Goal: Entertainment & Leisure: Browse casually

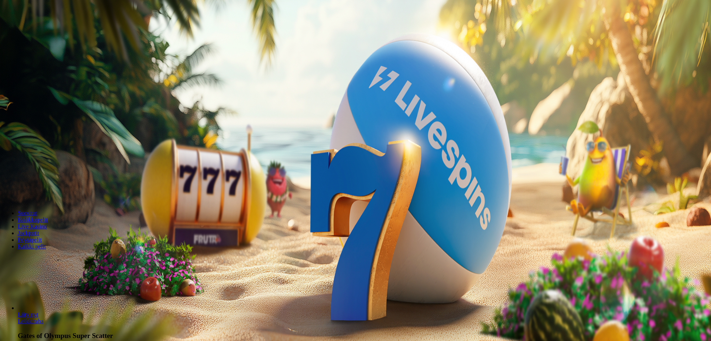
click at [49, 30] on span "Kirjaudu" at bounding box center [51, 27] width 18 height 6
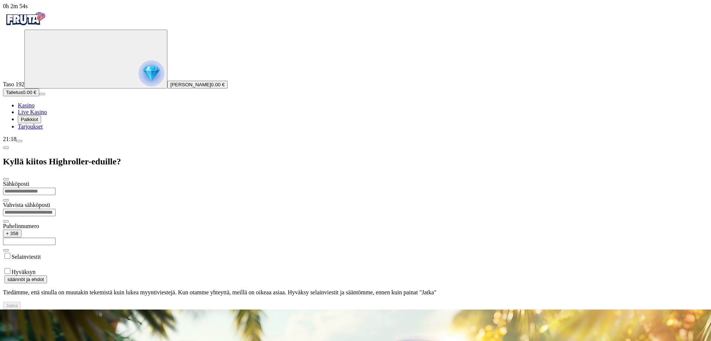
click at [47, 130] on div "Taso 192 [PERSON_NAME] 0.00 € Talletus 0.00 € Kasino Live Kasino Palkkiot Tarjo…" at bounding box center [355, 80] width 705 height 100
click at [19, 141] on span "menu icon" at bounding box center [19, 141] width 0 height 0
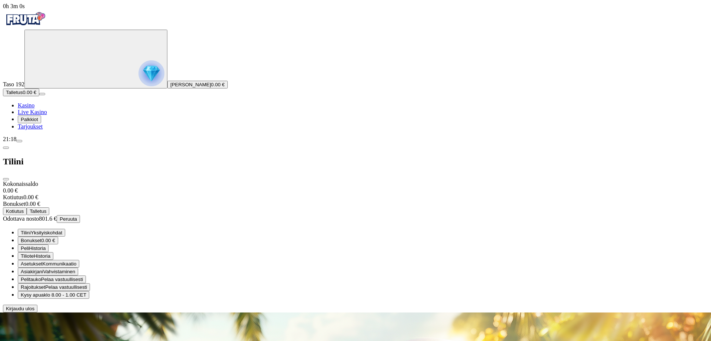
click at [46, 209] on span "Talletus" at bounding box center [38, 212] width 17 height 6
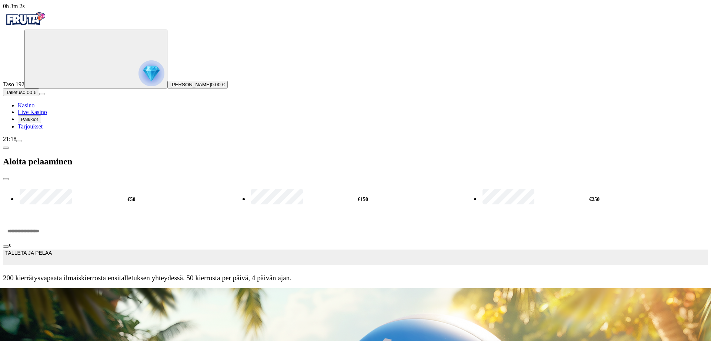
click at [52, 250] on span "TALLETA JA PELAA" at bounding box center [28, 257] width 47 height 15
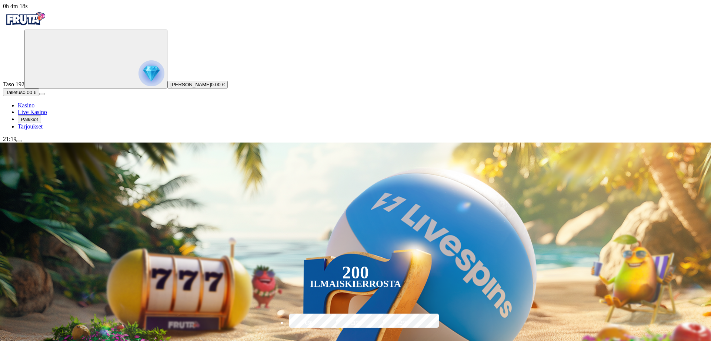
click at [23, 95] on span "Talletus" at bounding box center [14, 93] width 17 height 6
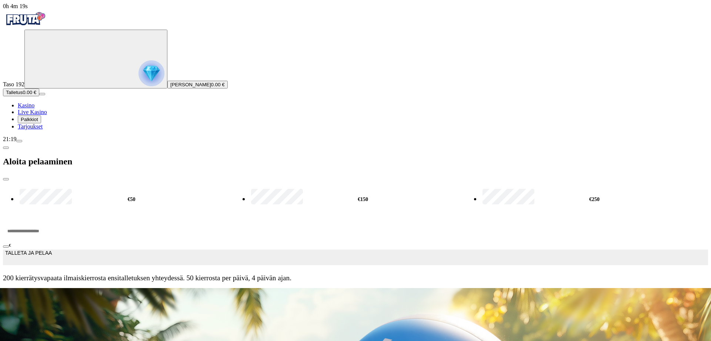
click at [137, 250] on button "TALLETA JA PELAA" at bounding box center [355, 258] width 705 height 16
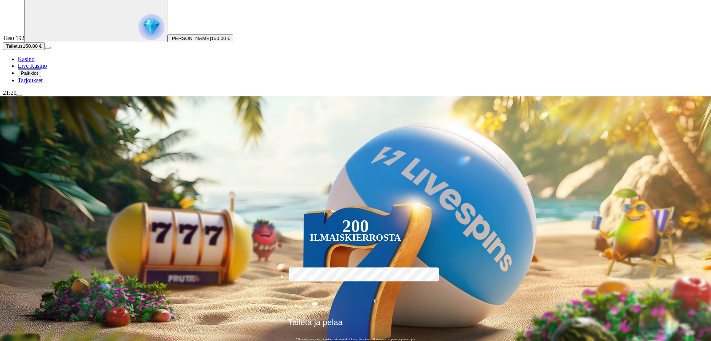
scroll to position [76, 0]
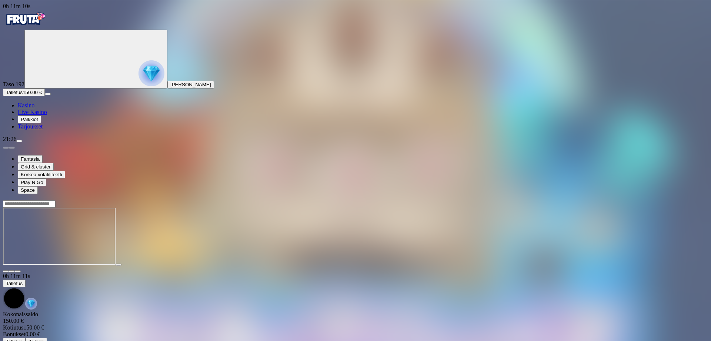
click at [6, 272] on span "close icon" at bounding box center [6, 272] width 0 height 0
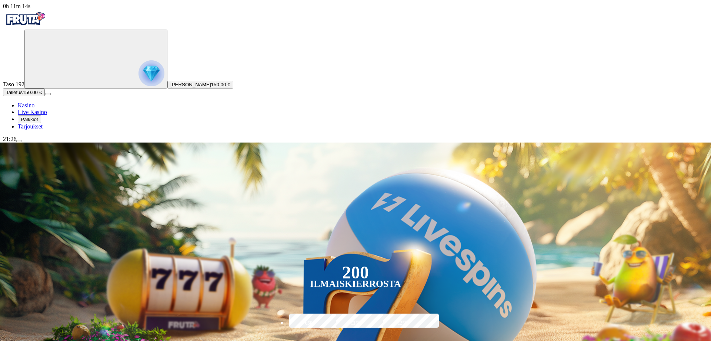
click at [19, 141] on span "menu icon" at bounding box center [19, 141] width 0 height 0
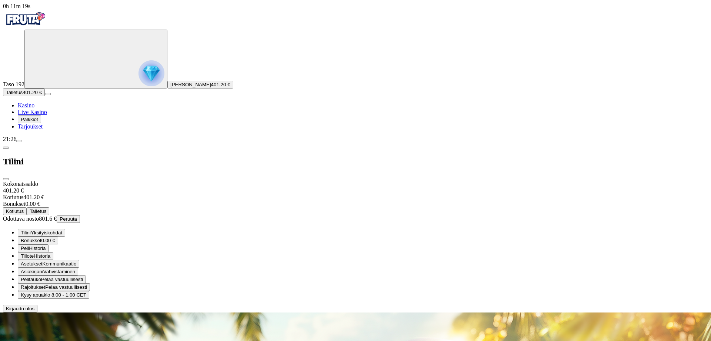
click at [24, 209] on span "Kotiutus" at bounding box center [15, 212] width 18 height 6
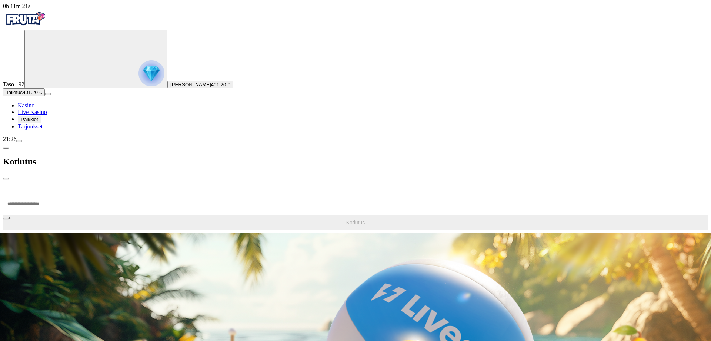
click at [53, 193] on input "number" at bounding box center [28, 204] width 50 height 22
type input "*****"
click at [346, 220] on span "Kotiutus" at bounding box center [355, 223] width 19 height 6
click at [6, 148] on span "chevron-left icon" at bounding box center [6, 148] width 0 height 0
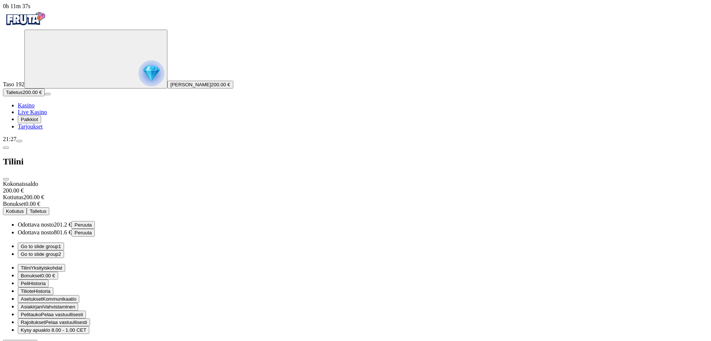
click at [6, 179] on span "close icon" at bounding box center [6, 179] width 0 height 0
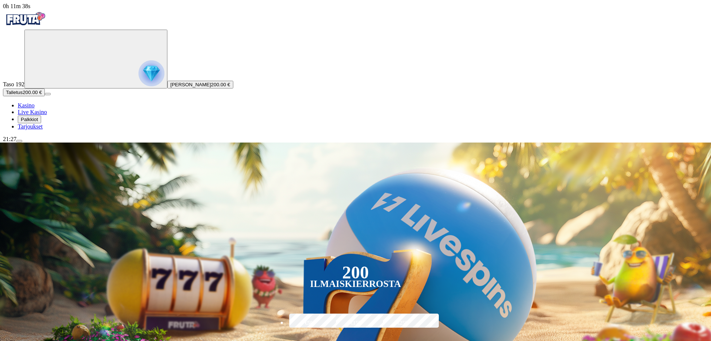
scroll to position [113, 0]
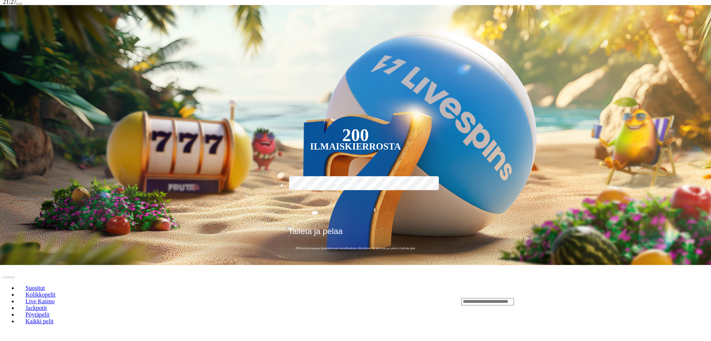
scroll to position [151, 0]
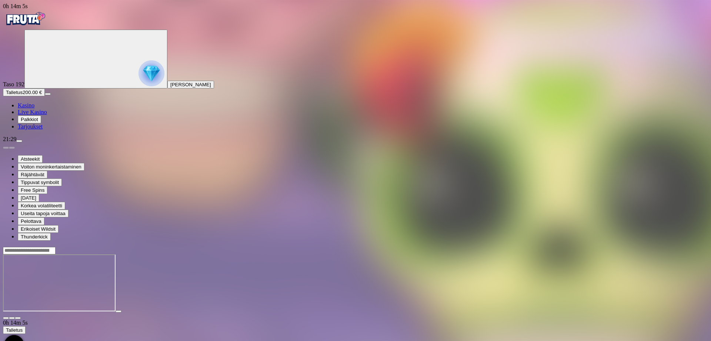
click at [6, 318] on span "close icon" at bounding box center [6, 318] width 0 height 0
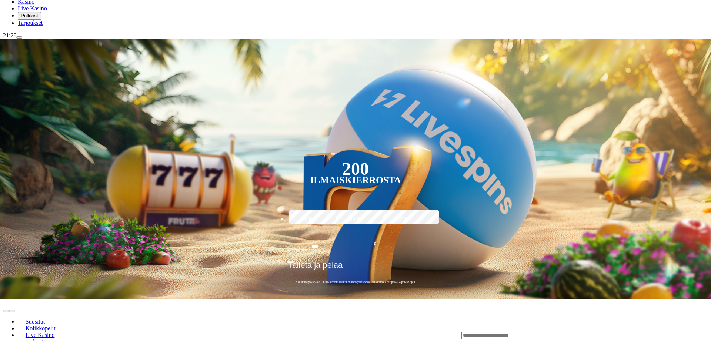
scroll to position [113, 0]
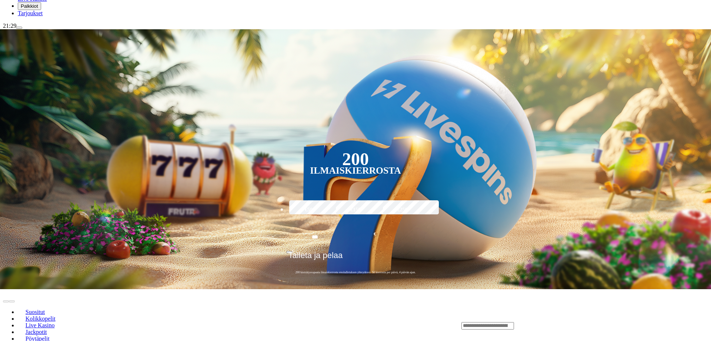
click at [514, 322] on input "Search" at bounding box center [488, 325] width 53 height 7
type input "*****"
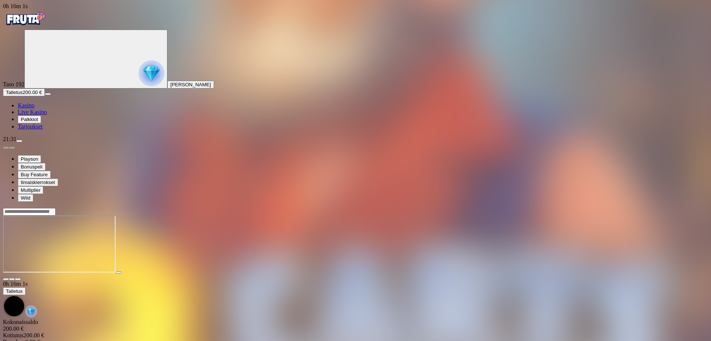
click at [19, 141] on span "menu icon" at bounding box center [19, 141] width 0 height 0
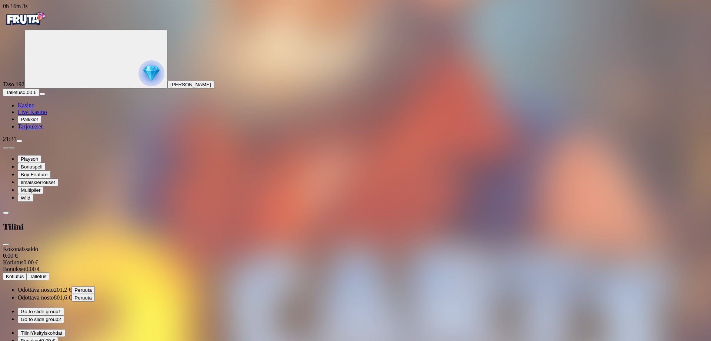
click at [92, 287] on span "Peruuta" at bounding box center [82, 290] width 17 height 6
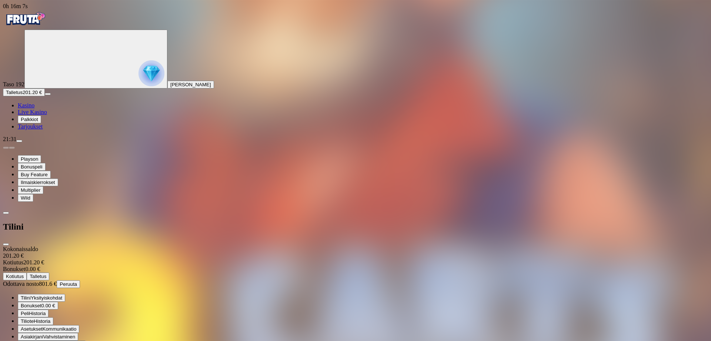
drag, startPoint x: 210, startPoint y: 10, endPoint x: 214, endPoint y: 13, distance: 5.7
click at [6, 244] on span "close icon" at bounding box center [6, 244] width 0 height 0
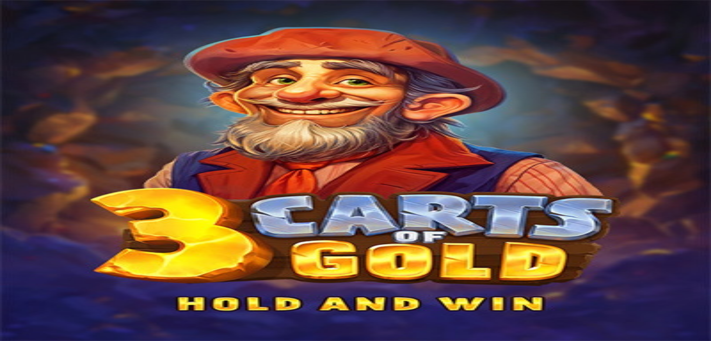
click at [6, 279] on span "close icon" at bounding box center [6, 279] width 0 height 0
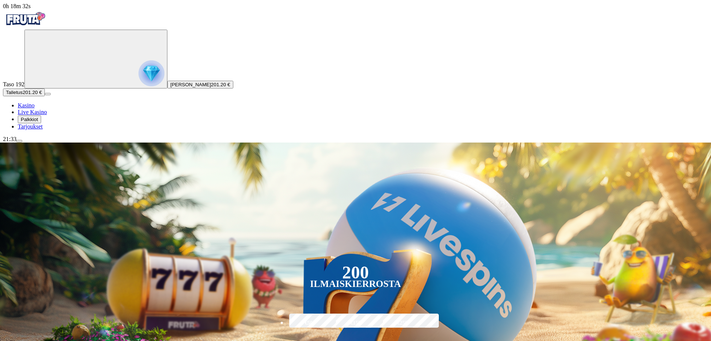
click at [19, 141] on span "menu icon" at bounding box center [19, 141] width 0 height 0
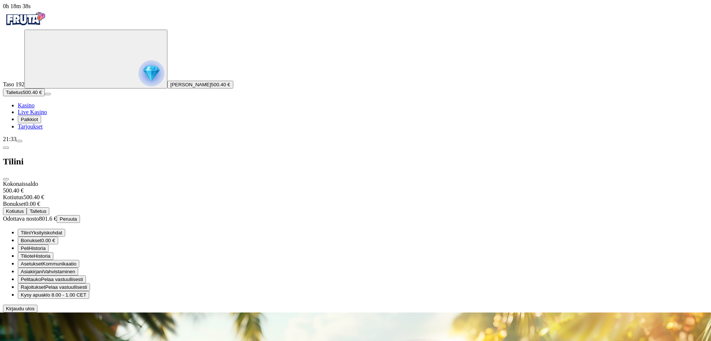
click at [24, 209] on span "Kotiutus" at bounding box center [15, 212] width 18 height 6
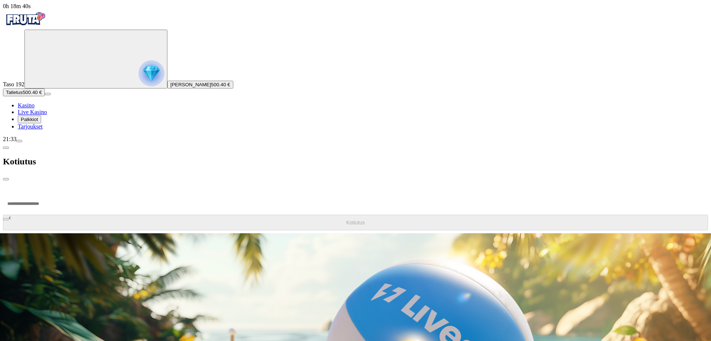
click at [53, 193] on input "number" at bounding box center [28, 204] width 50 height 22
type input "*****"
click at [346, 220] on span "Kotiutus" at bounding box center [355, 223] width 19 height 6
click at [6, 148] on span "chevron-left icon" at bounding box center [6, 148] width 0 height 0
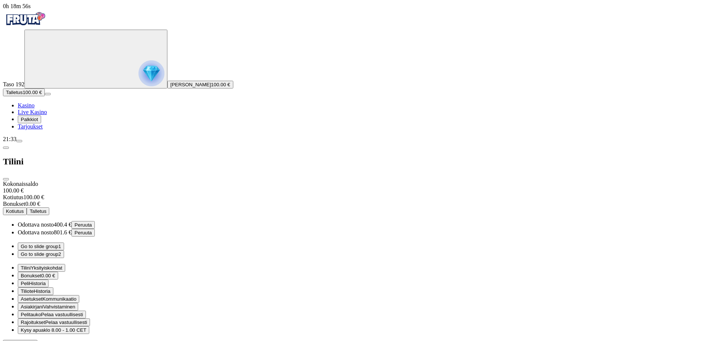
click at [6, 179] on span "close icon" at bounding box center [6, 179] width 0 height 0
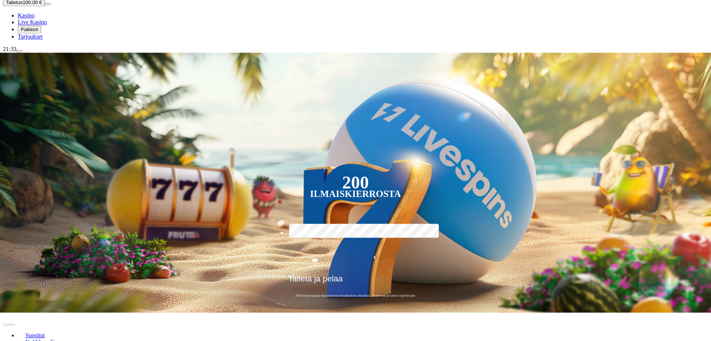
scroll to position [151, 0]
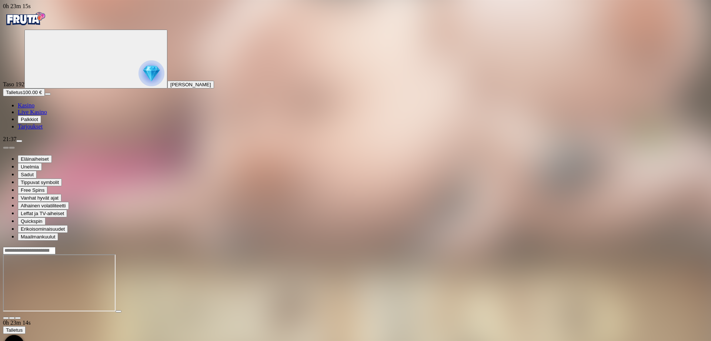
click at [19, 141] on span "menu icon" at bounding box center [19, 141] width 0 height 0
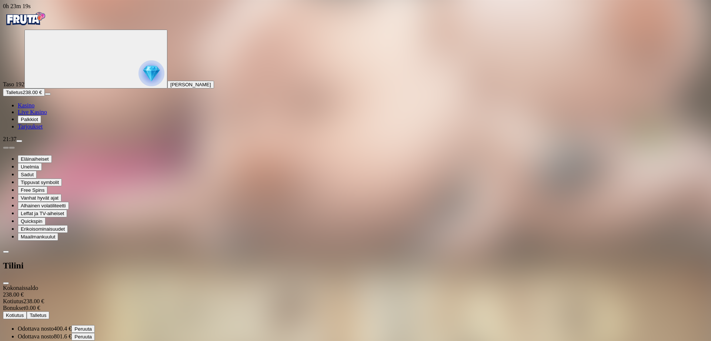
click at [6, 283] on span "close icon" at bounding box center [6, 283] width 0 height 0
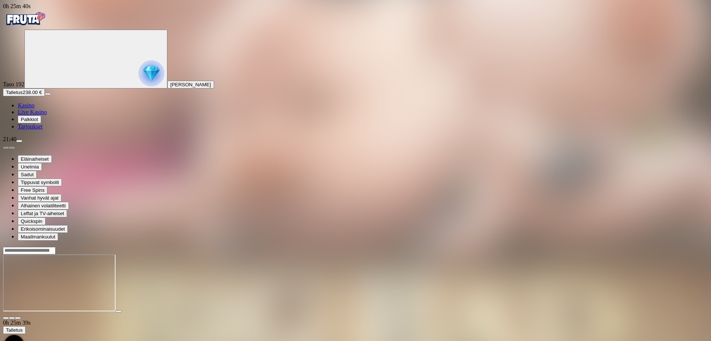
click at [6, 318] on span "close icon" at bounding box center [6, 318] width 0 height 0
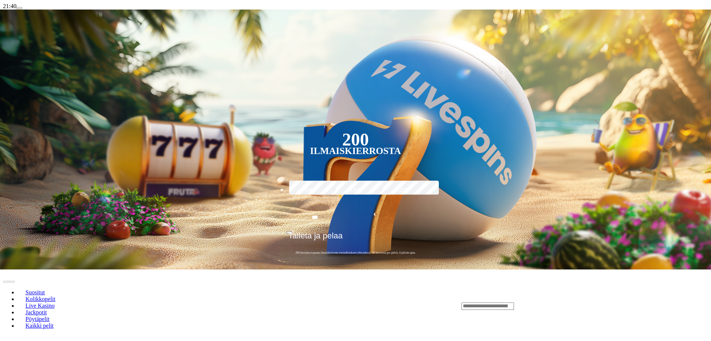
scroll to position [189, 0]
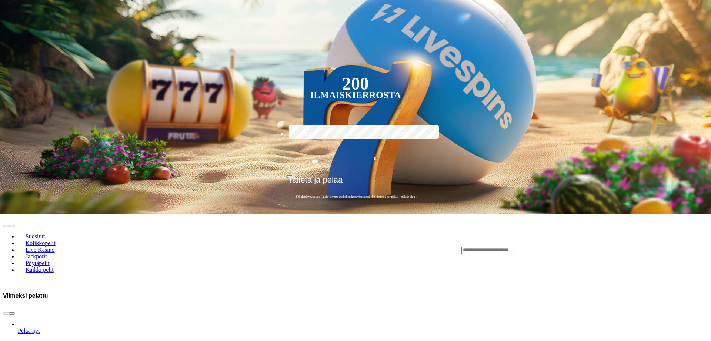
click at [12, 314] on span "chevron-right icon" at bounding box center [12, 314] width 0 height 0
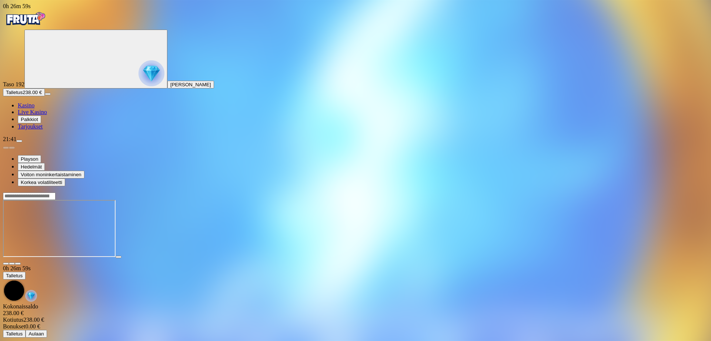
click at [6, 264] on span "close icon" at bounding box center [6, 264] width 0 height 0
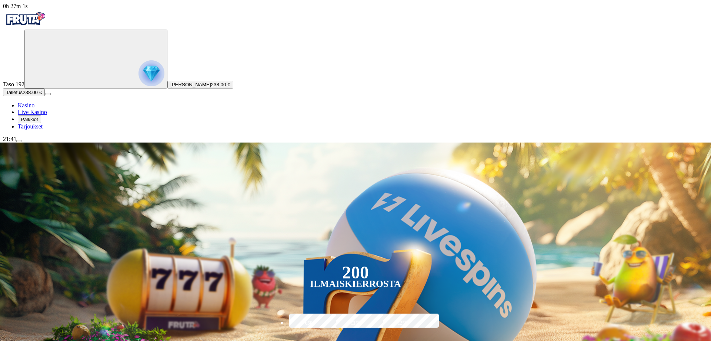
click at [19, 141] on span "menu icon" at bounding box center [19, 141] width 0 height 0
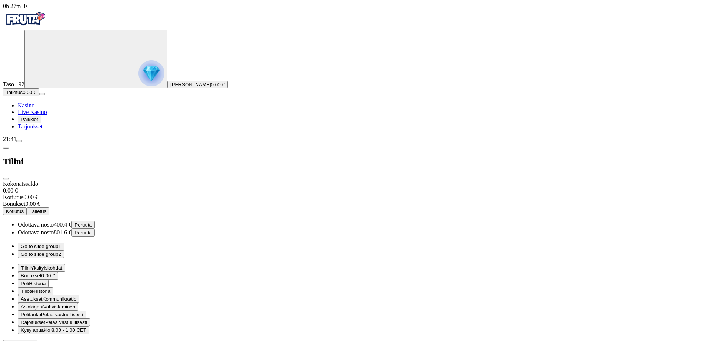
click at [139, 84] on img "Primary" at bounding box center [152, 73] width 26 height 26
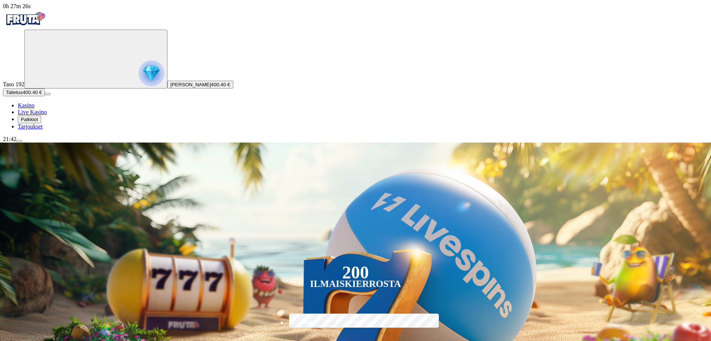
type input "*****"
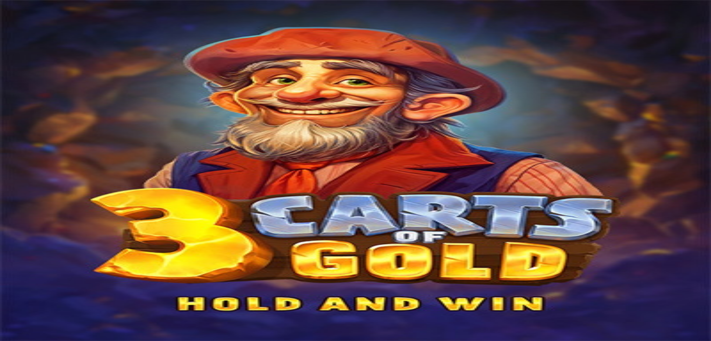
click at [6, 279] on span "close icon" at bounding box center [6, 279] width 0 height 0
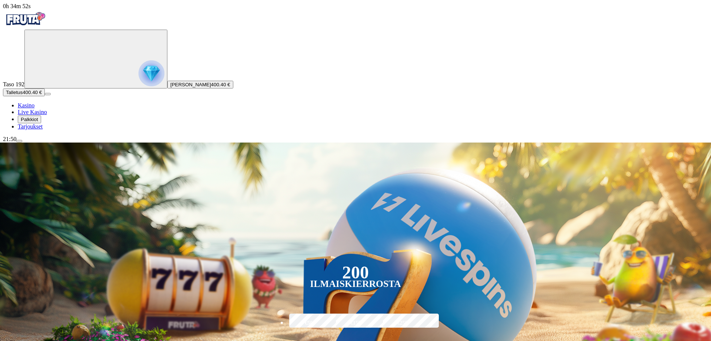
click at [139, 79] on img "Primary" at bounding box center [152, 73] width 26 height 26
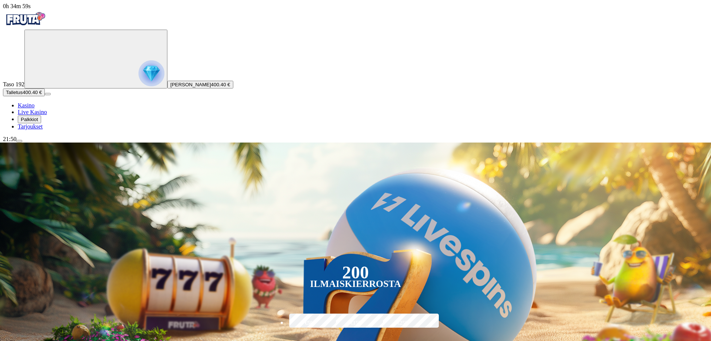
click at [19, 141] on span "menu icon" at bounding box center [19, 141] width 0 height 0
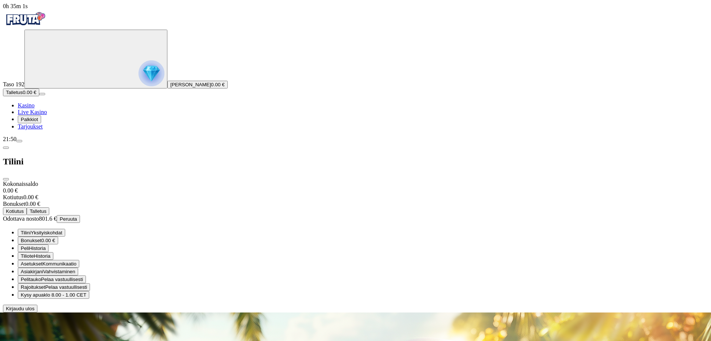
click at [77, 216] on span "Peruuta" at bounding box center [68, 219] width 17 height 6
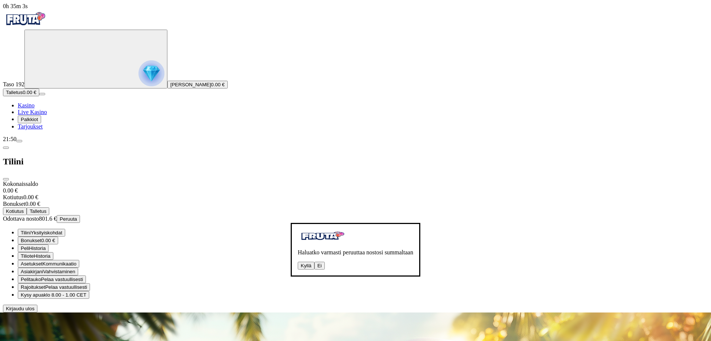
click at [298, 262] on button "Kyllä" at bounding box center [306, 266] width 17 height 8
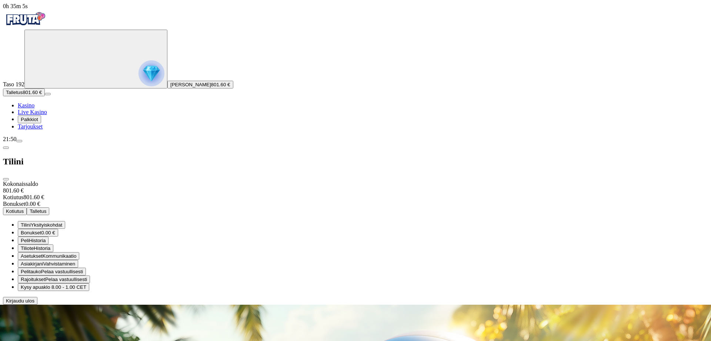
click at [6, 179] on span "close icon" at bounding box center [6, 179] width 0 height 0
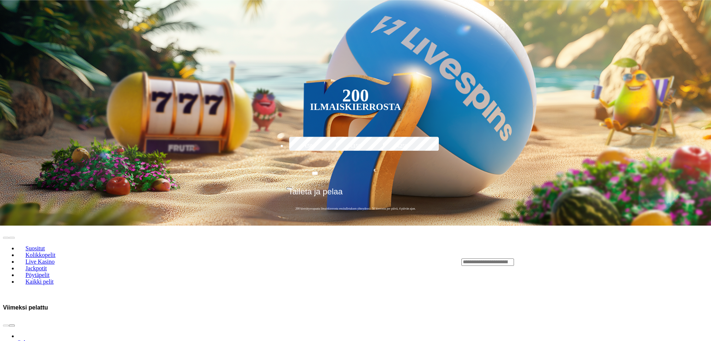
scroll to position [189, 0]
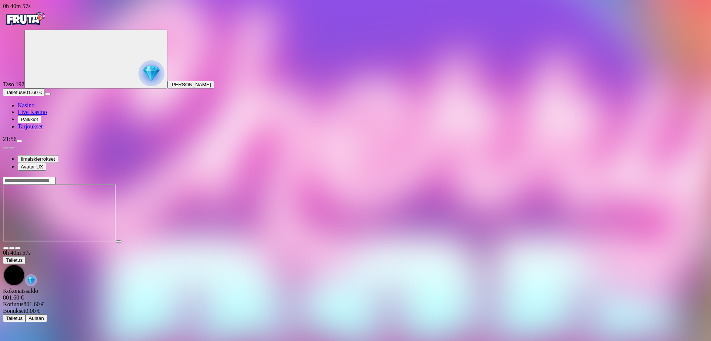
click at [6, 248] on span "close icon" at bounding box center [6, 248] width 0 height 0
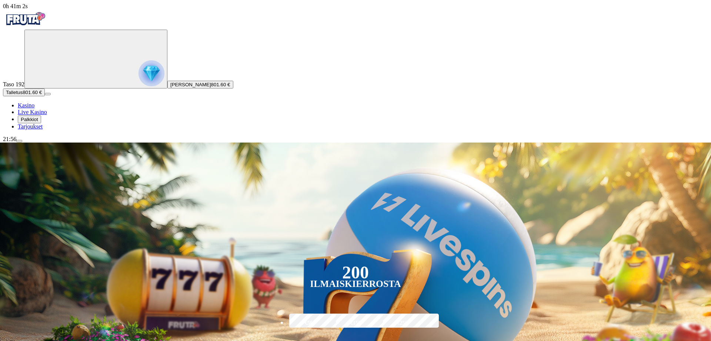
click at [19, 141] on span "menu icon" at bounding box center [19, 141] width 0 height 0
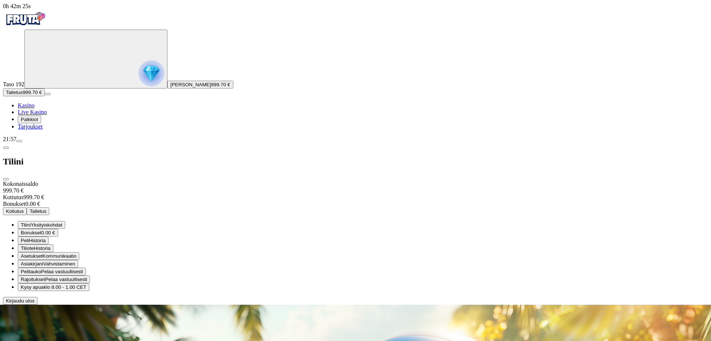
click at [24, 209] on span "Kotiutus" at bounding box center [15, 212] width 18 height 6
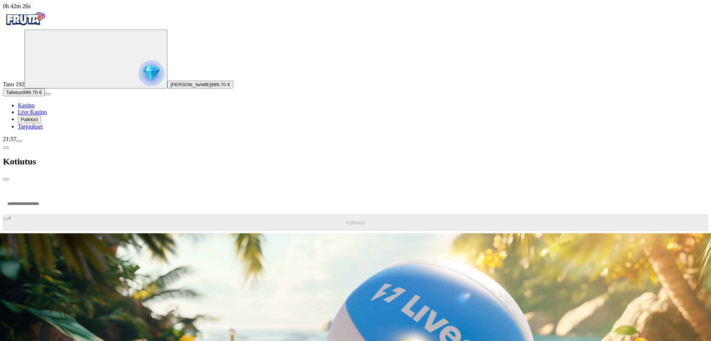
click at [53, 193] on input "number" at bounding box center [28, 204] width 50 height 22
type input "*****"
click at [158, 215] on button "Kotiutus" at bounding box center [355, 223] width 705 height 16
click at [6, 148] on span "chevron-left icon" at bounding box center [6, 148] width 0 height 0
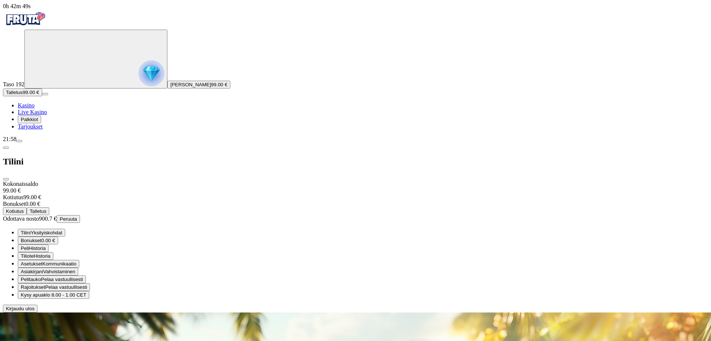
click at [6, 179] on span "close icon" at bounding box center [6, 179] width 0 height 0
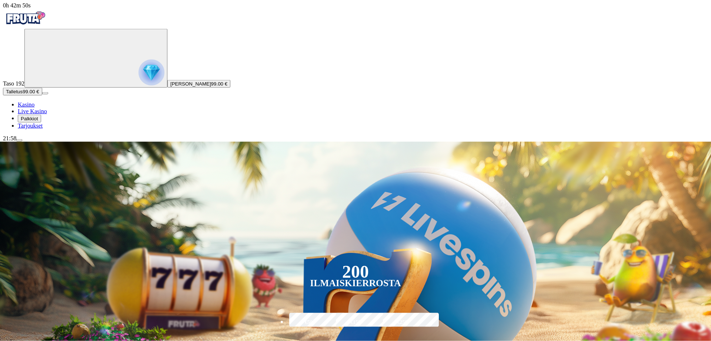
scroll to position [76, 0]
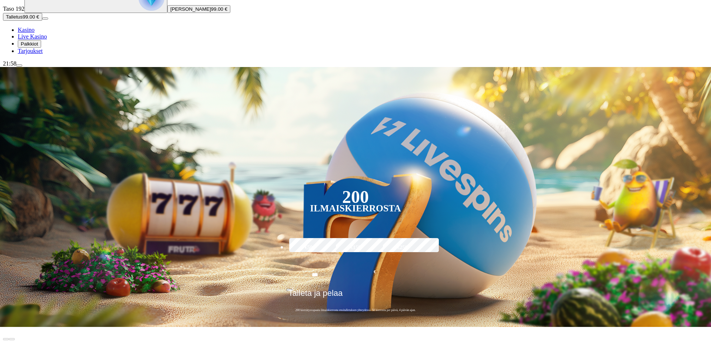
type input "*********"
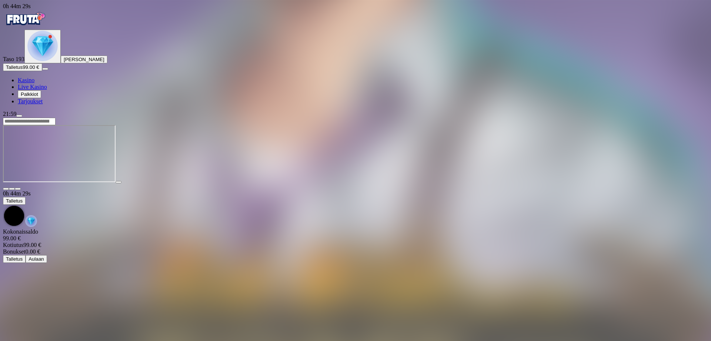
click at [6, 189] on span "close icon" at bounding box center [6, 189] width 0 height 0
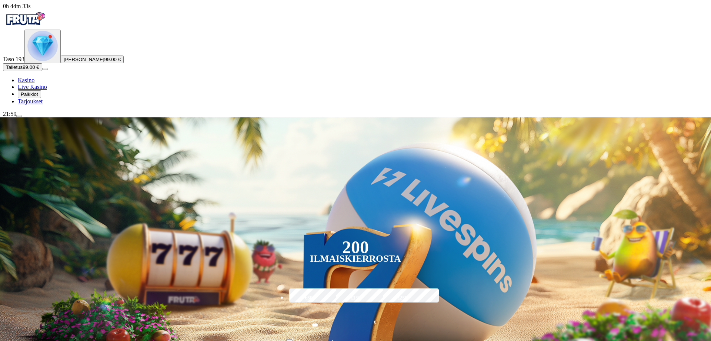
click at [38, 61] on img "Primary" at bounding box center [42, 46] width 30 height 30
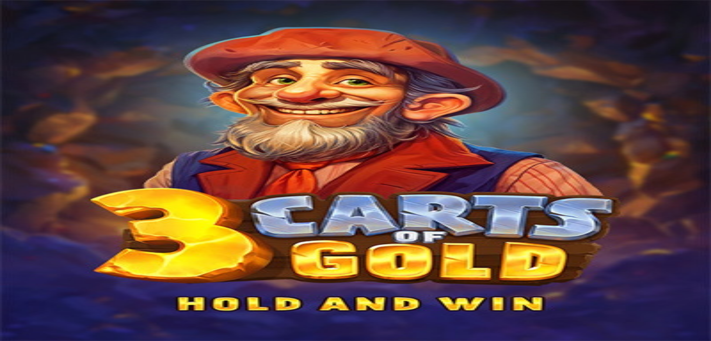
click at [6, 279] on span "close icon" at bounding box center [6, 279] width 0 height 0
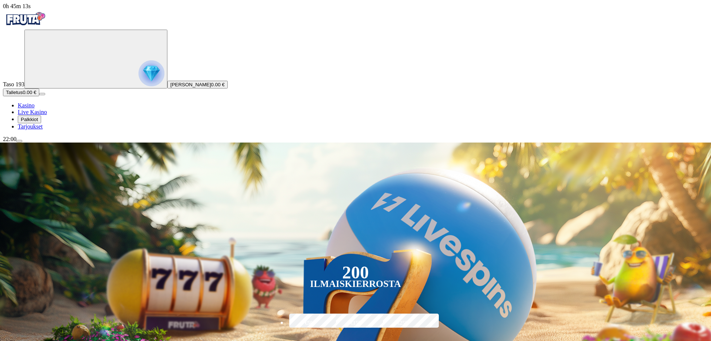
click at [19, 141] on span "menu icon" at bounding box center [19, 141] width 0 height 0
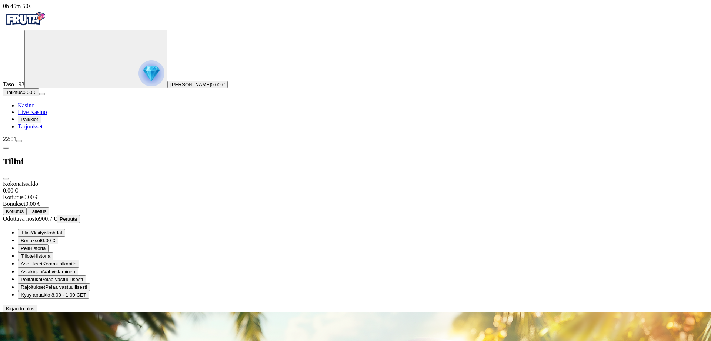
click at [77, 216] on span "Peruuta" at bounding box center [68, 219] width 17 height 6
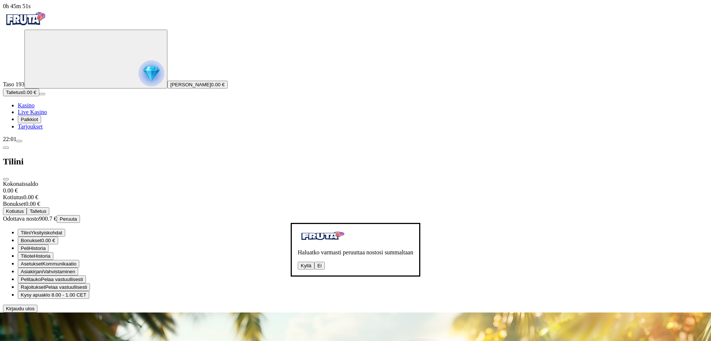
click at [298, 262] on button "Kyllä" at bounding box center [306, 266] width 17 height 8
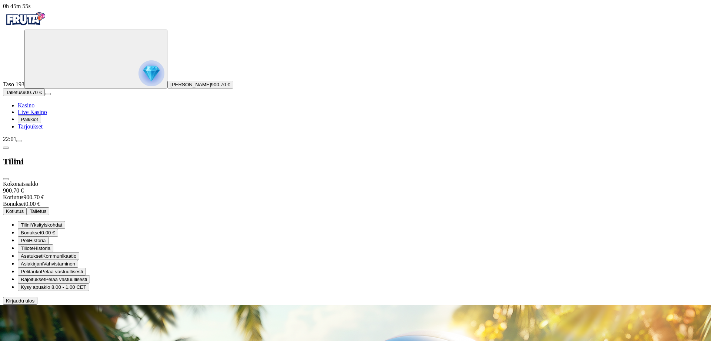
click at [6, 179] on span "close icon" at bounding box center [6, 179] width 0 height 0
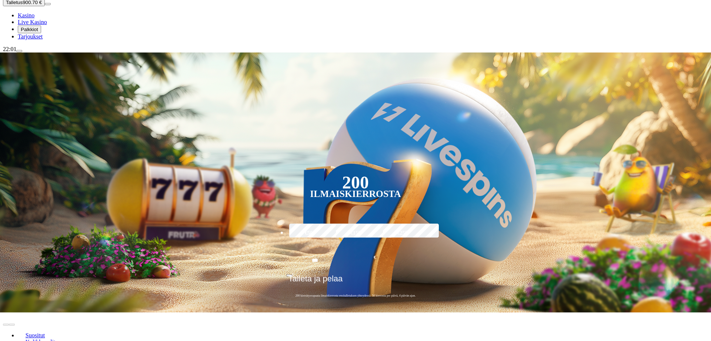
scroll to position [113, 0]
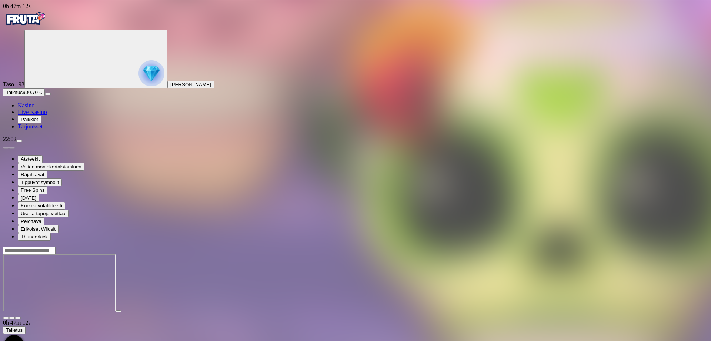
click at [6, 318] on span "close icon" at bounding box center [6, 318] width 0 height 0
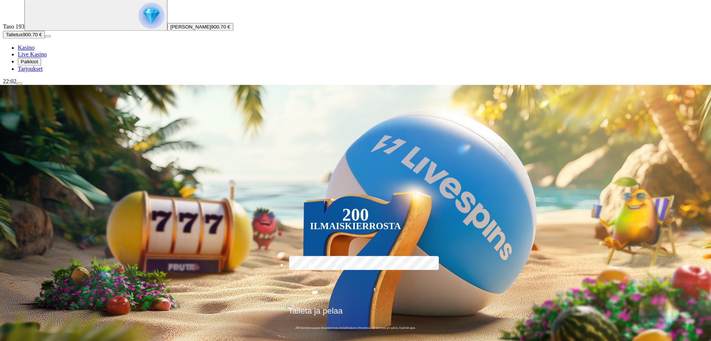
scroll to position [76, 0]
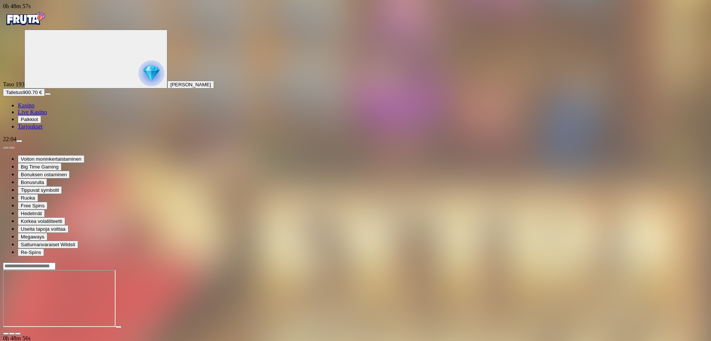
click at [6, 334] on span "close icon" at bounding box center [6, 334] width 0 height 0
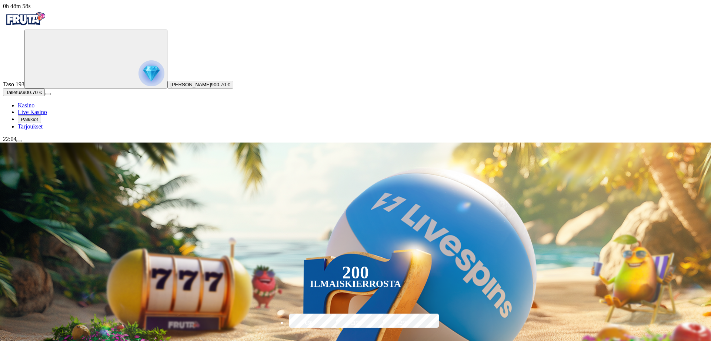
type input "*****"
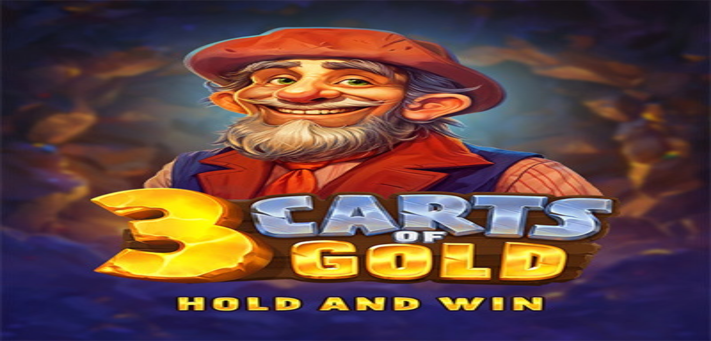
click at [6, 279] on span "close icon" at bounding box center [6, 279] width 0 height 0
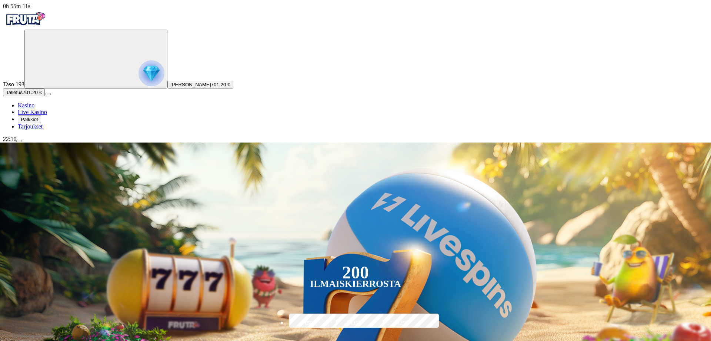
click at [19, 141] on span "menu icon" at bounding box center [19, 141] width 0 height 0
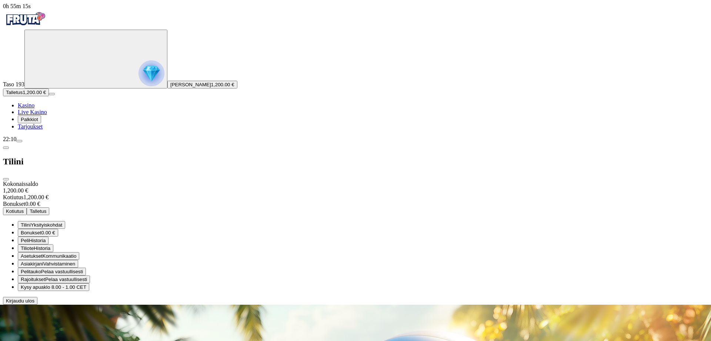
click at [24, 209] on span "Kotiutus" at bounding box center [15, 212] width 18 height 6
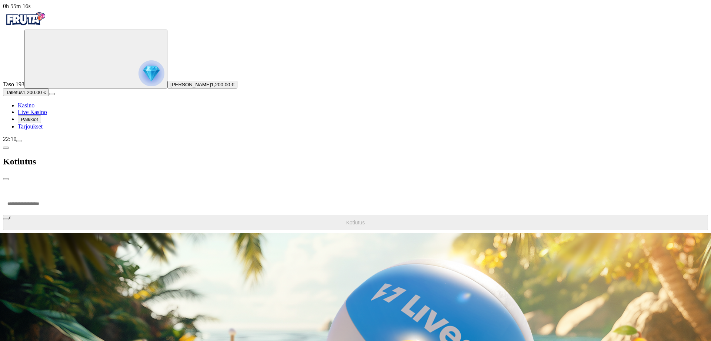
click at [53, 193] on input "number" at bounding box center [28, 204] width 50 height 22
type input "****"
click at [186, 215] on button "Kotiutus" at bounding box center [355, 223] width 705 height 16
click at [6, 148] on span "chevron-left icon" at bounding box center [6, 148] width 0 height 0
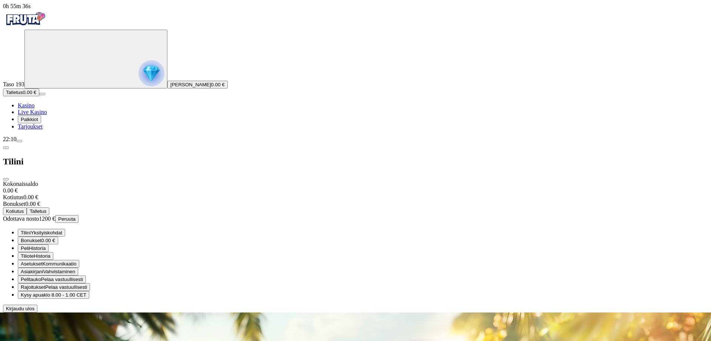
click at [34, 312] on span "Kirjaudu ulos" at bounding box center [20, 309] width 29 height 6
